Goal: Book appointment/travel/reservation

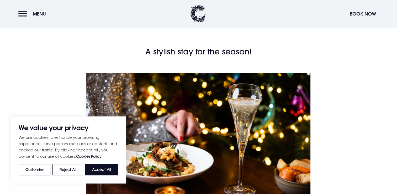
click at [317, 123] on div "A stylish stay for the season! Festive dining at the Coq & Bull brasserie Wheth…" at bounding box center [199, 189] width 304 height 287
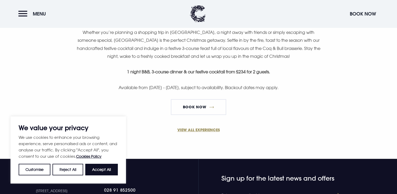
scroll to position [368, 0]
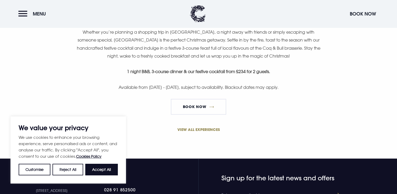
click at [194, 130] on link "VIEW ALL EXPERIENCES" at bounding box center [199, 130] width 250 height 6
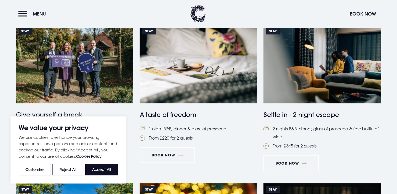
scroll to position [225, 0]
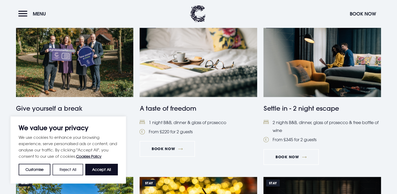
click at [80, 173] on button "Reject All" at bounding box center [68, 170] width 30 height 12
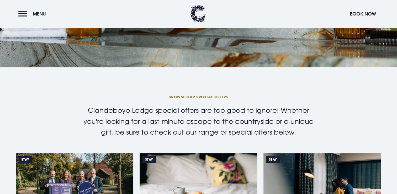
scroll to position [0, 0]
